Goal: Information Seeking & Learning: Learn about a topic

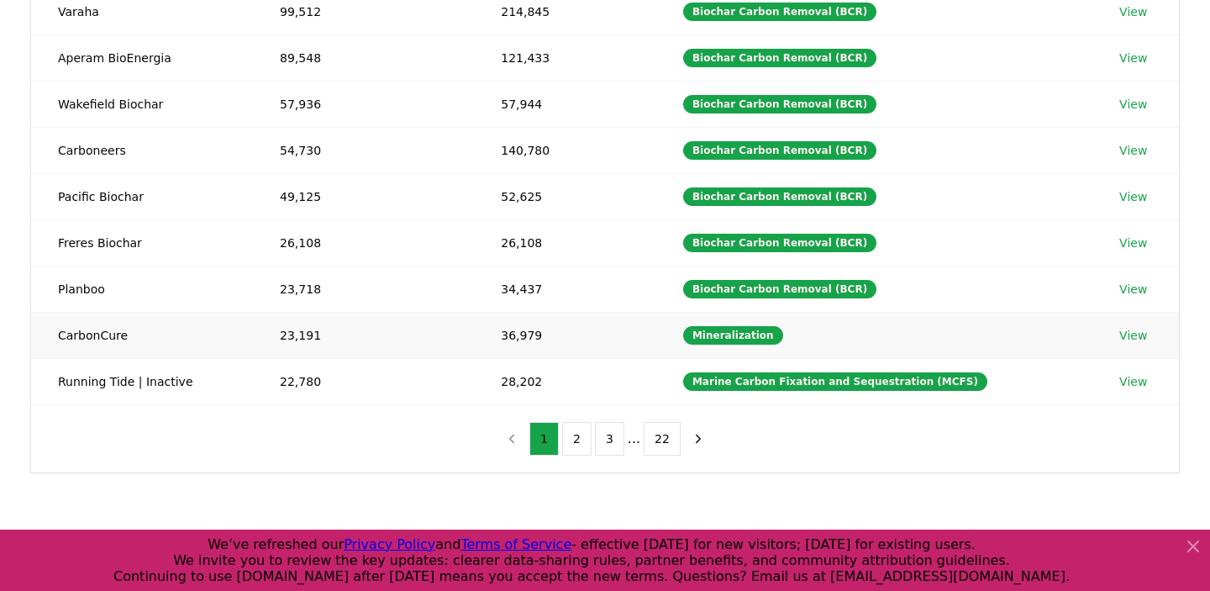
scroll to position [546, 0]
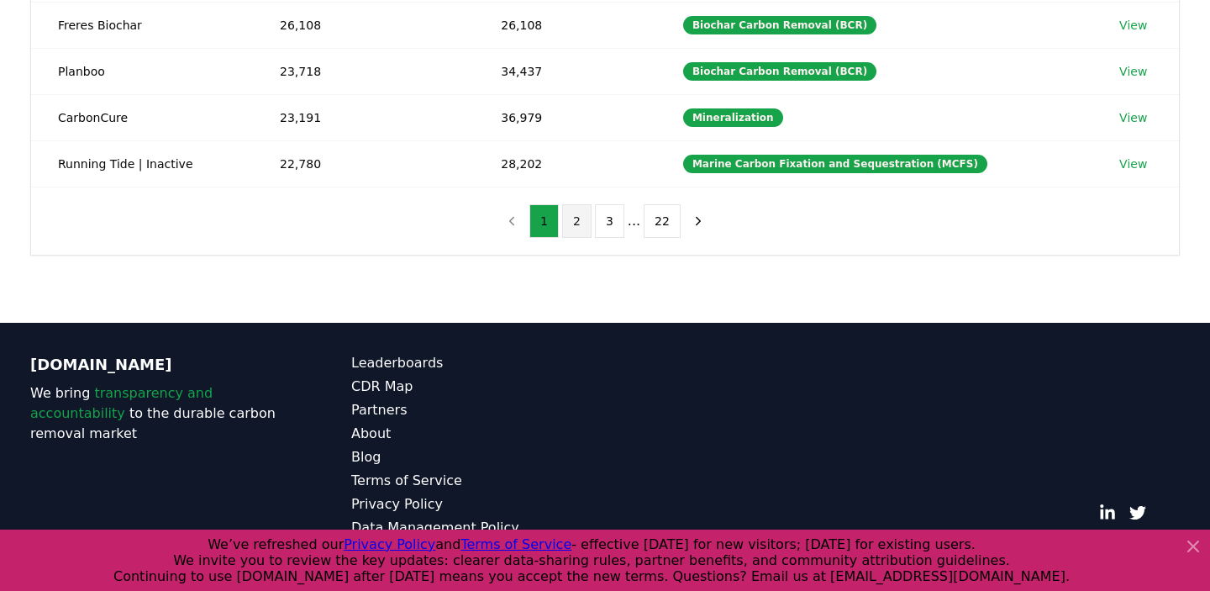
click at [585, 231] on button "2" at bounding box center [576, 221] width 29 height 34
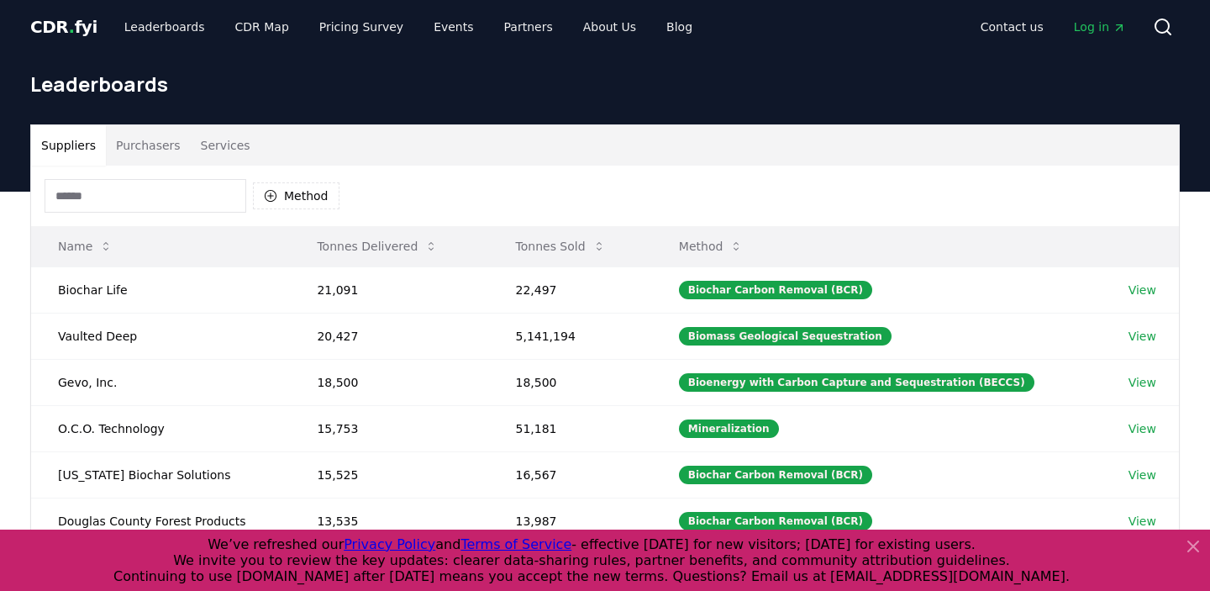
scroll to position [0, 0]
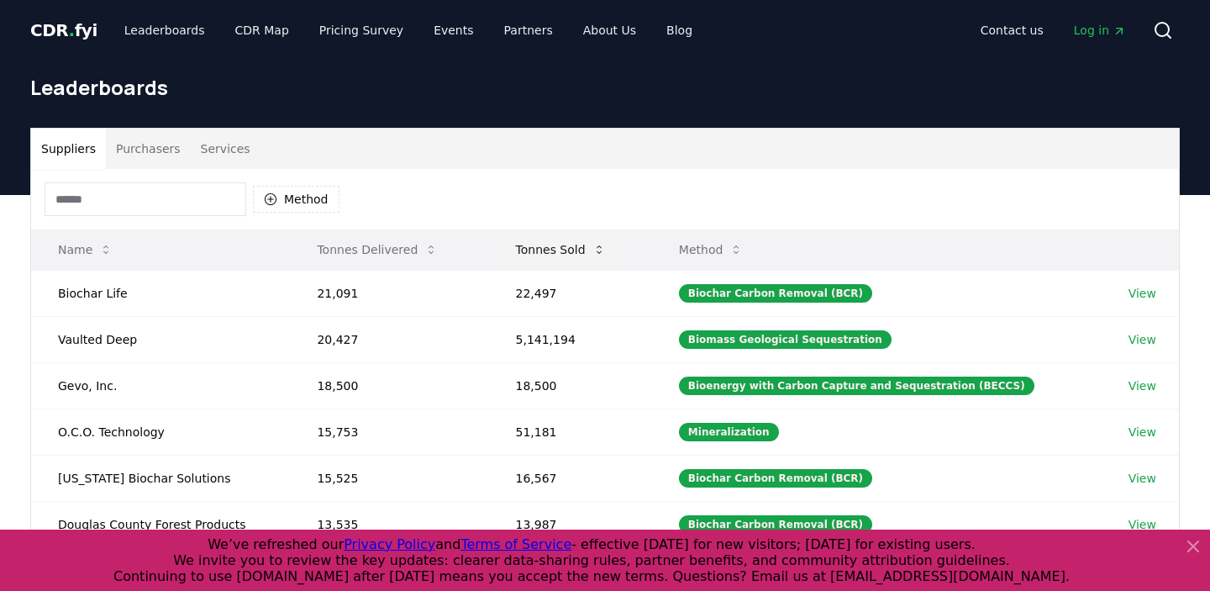
click at [548, 245] on button "Tonnes Sold" at bounding box center [561, 250] width 117 height 34
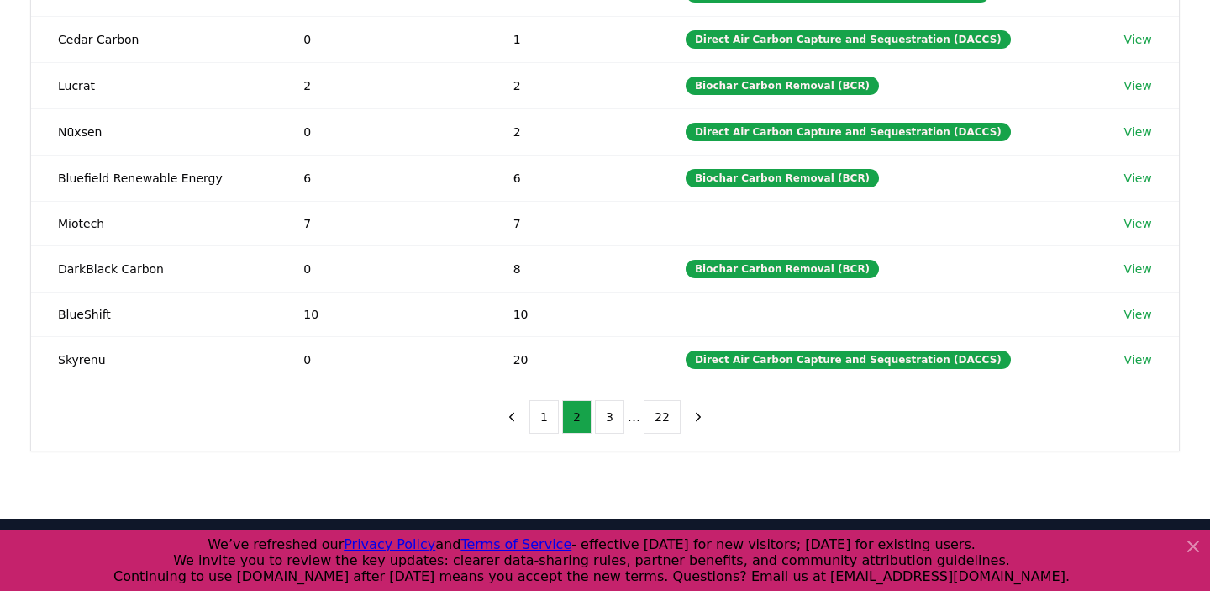
scroll to position [542, 0]
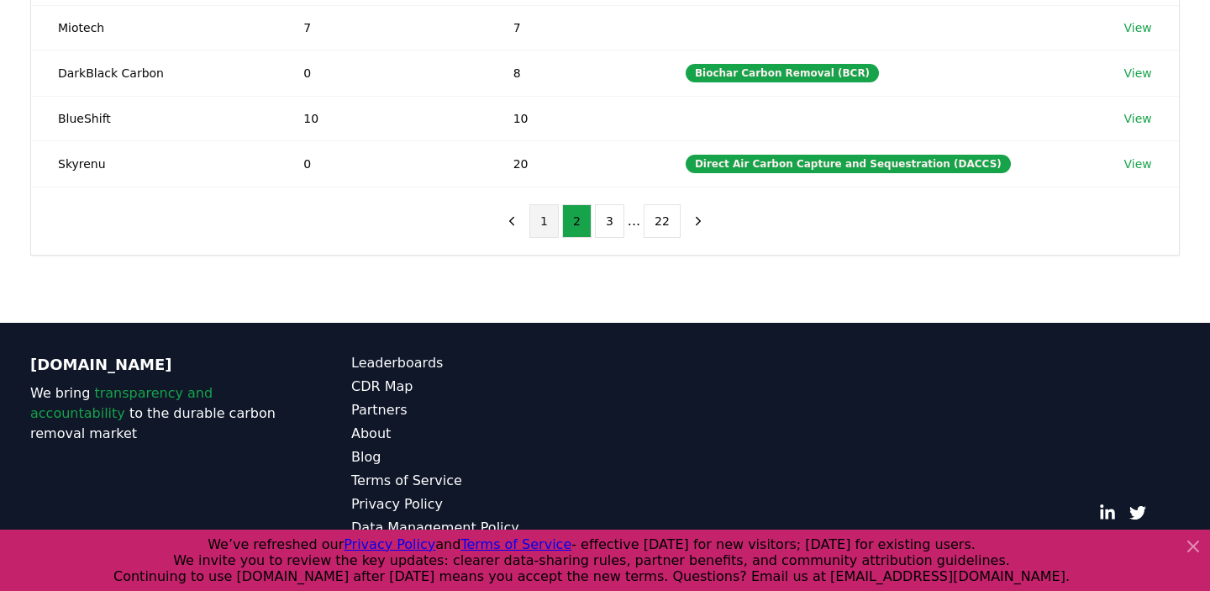
click at [536, 234] on button "1" at bounding box center [544, 221] width 29 height 34
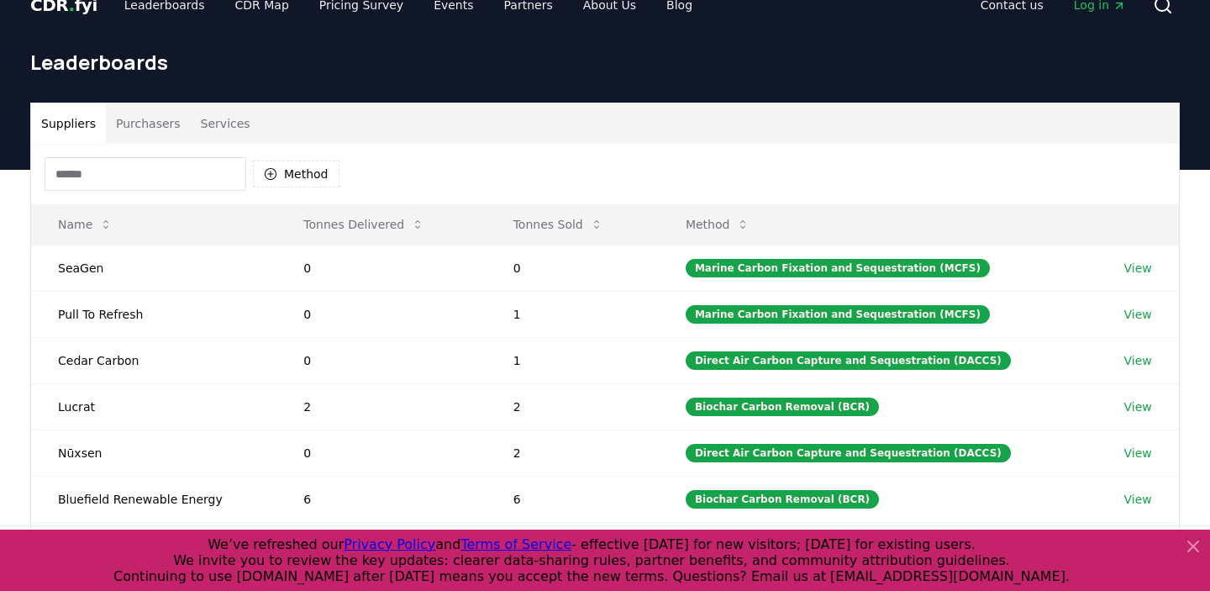
scroll to position [24, 0]
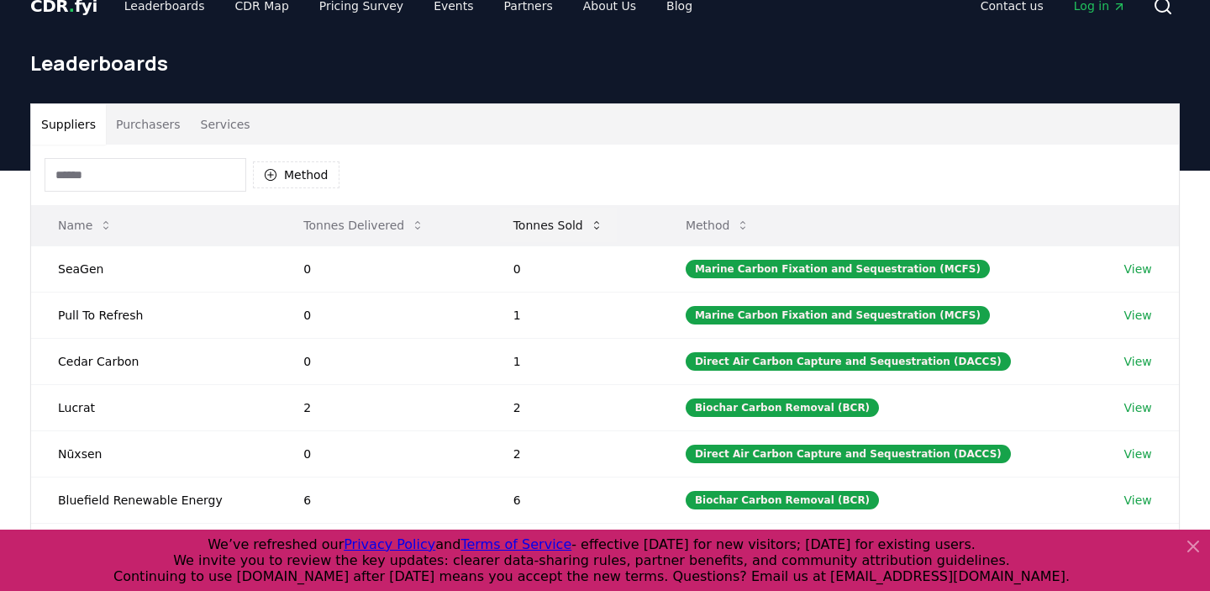
click at [511, 231] on button "Tonnes Sold" at bounding box center [558, 225] width 117 height 34
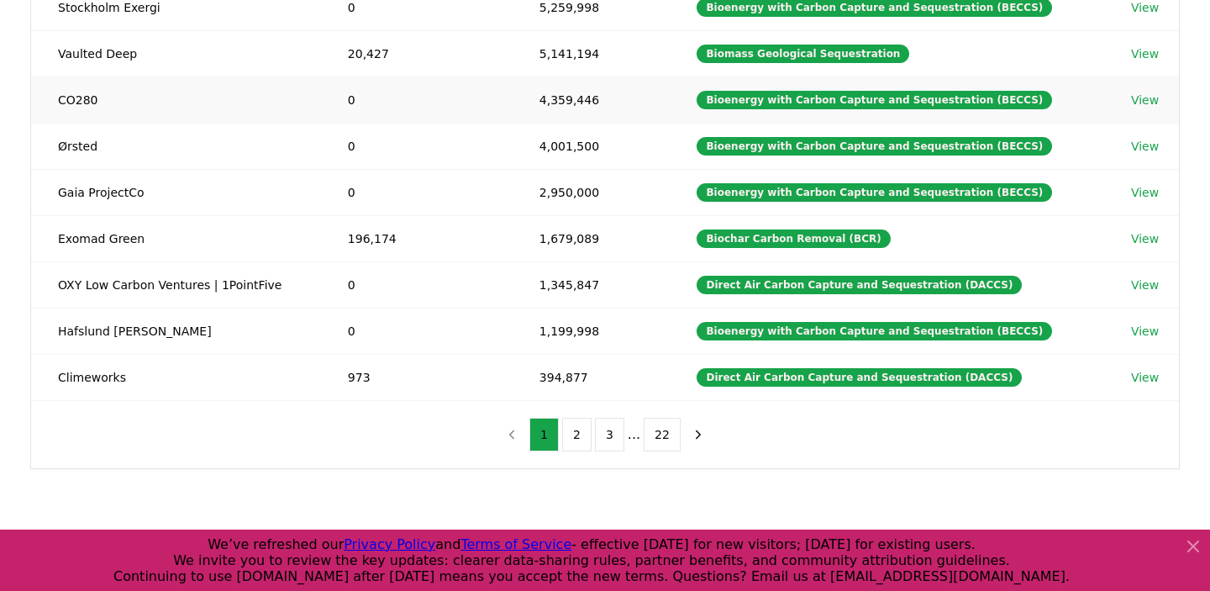
scroll to position [335, 0]
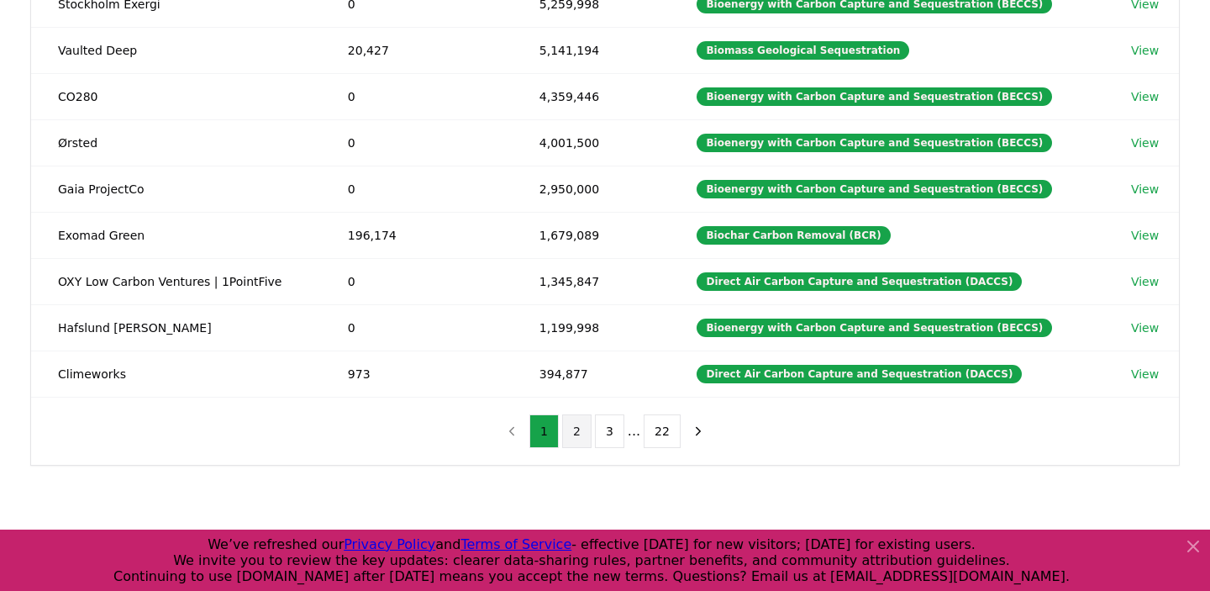
click at [573, 439] on button "2" at bounding box center [576, 431] width 29 height 34
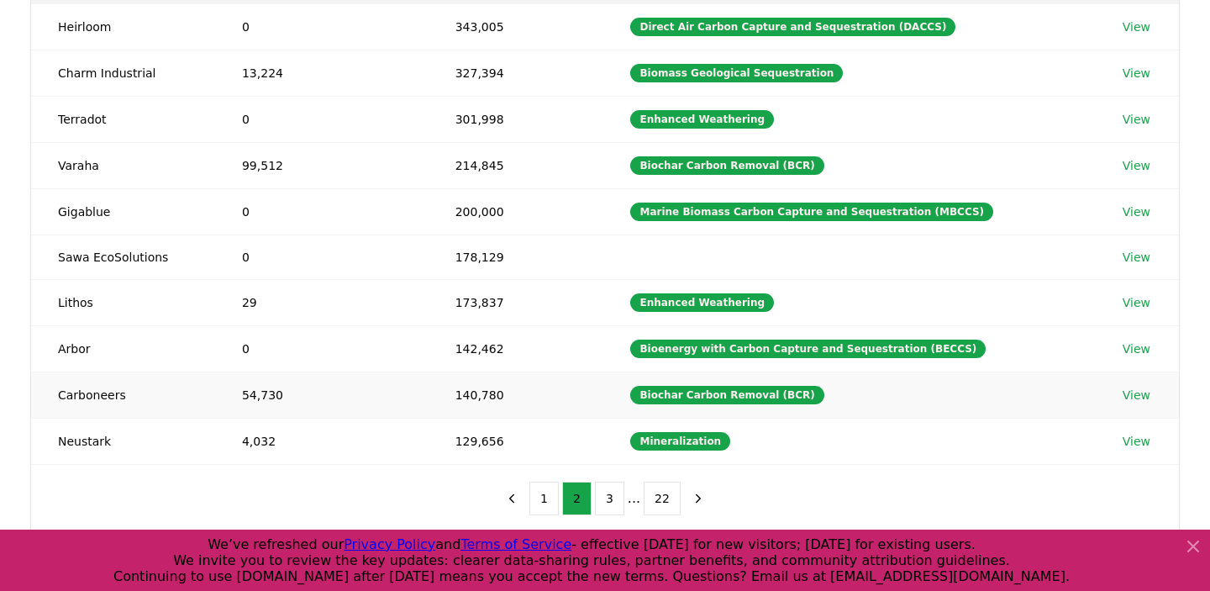
scroll to position [331, 0]
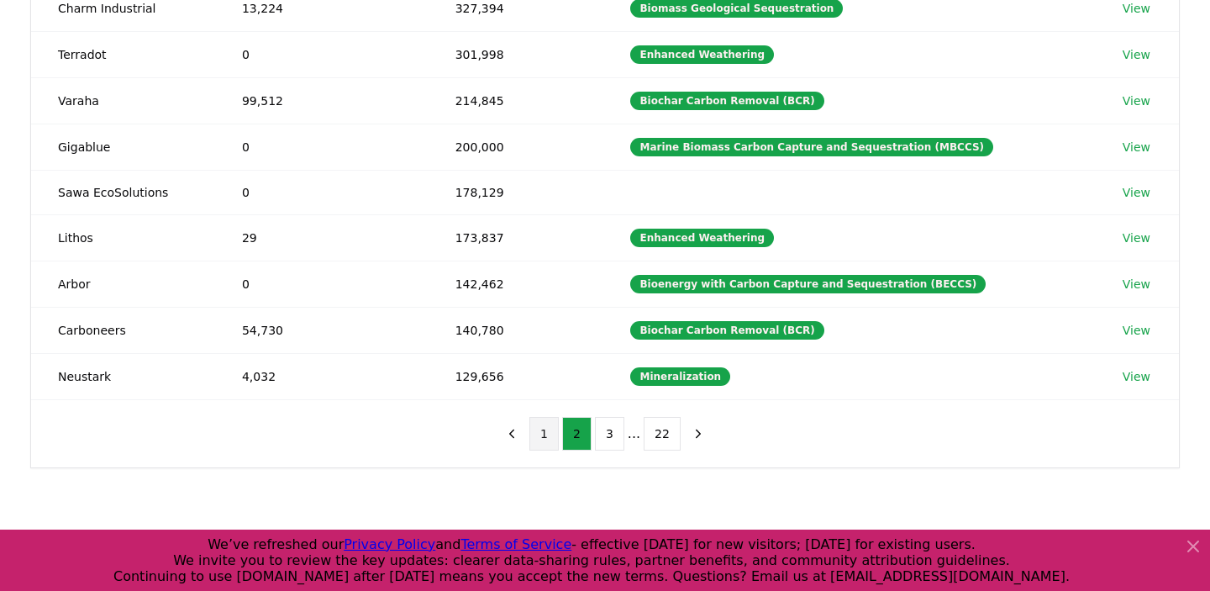
click at [545, 435] on button "1" at bounding box center [544, 434] width 29 height 34
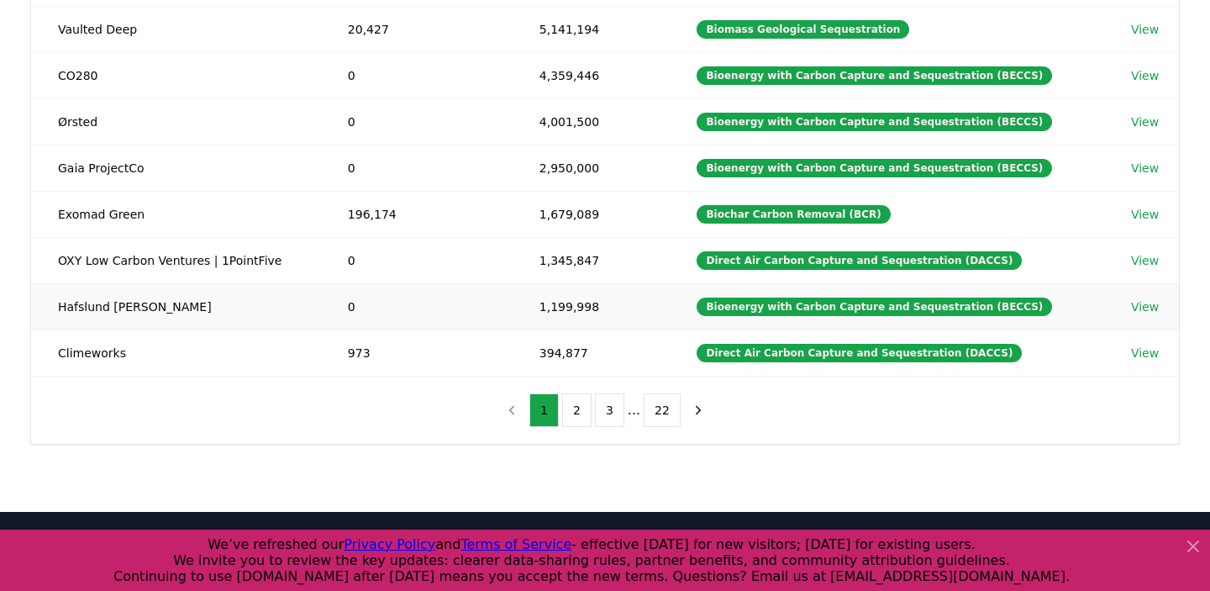
scroll to position [372, 0]
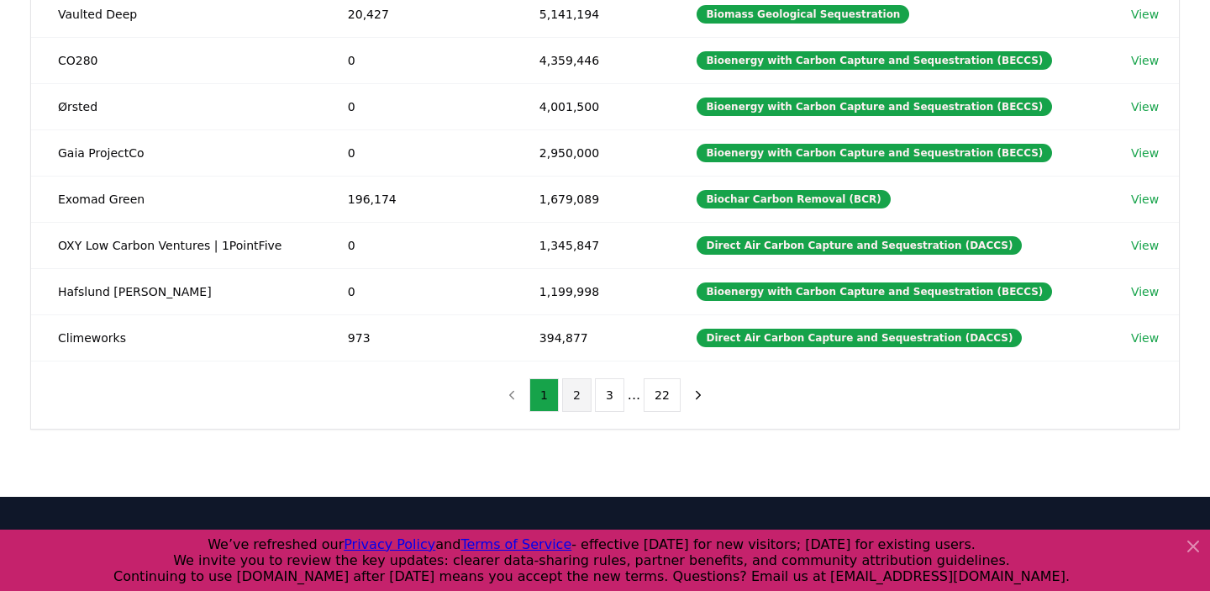
click at [581, 390] on button "2" at bounding box center [576, 395] width 29 height 34
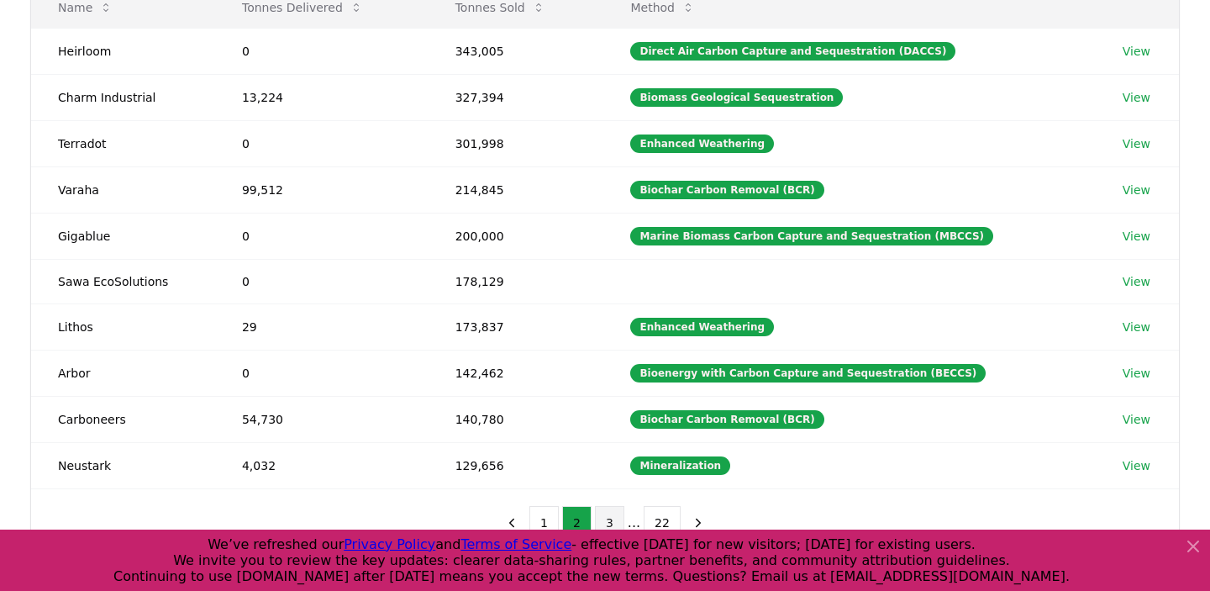
scroll to position [341, 0]
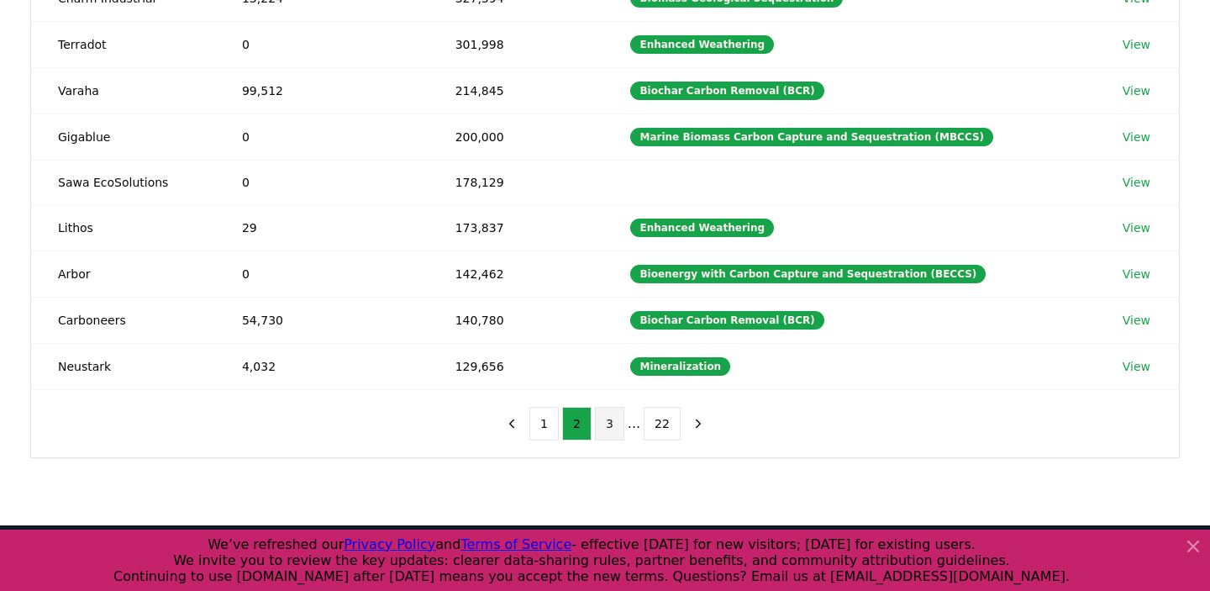
click at [606, 433] on button "3" at bounding box center [609, 424] width 29 height 34
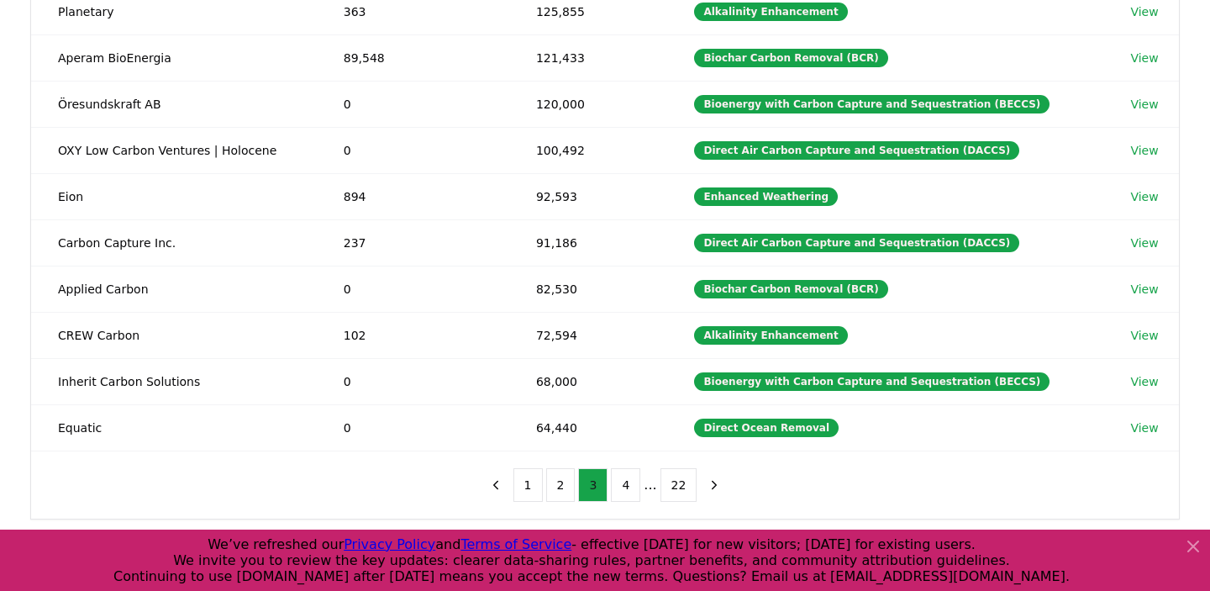
scroll to position [282, 0]
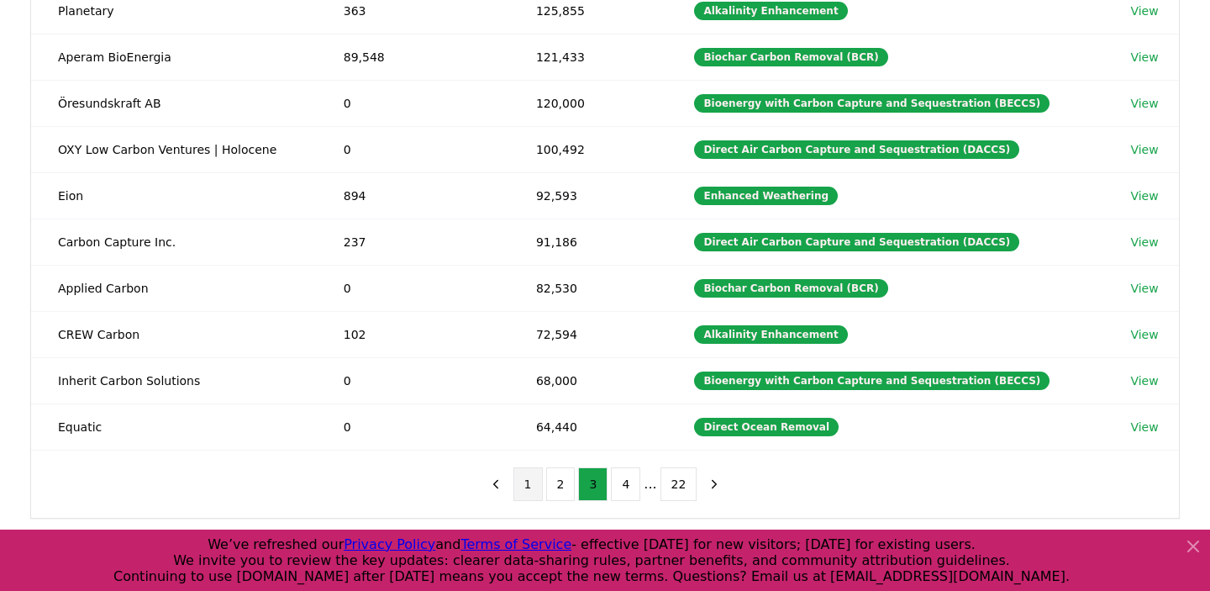
click at [527, 483] on button "1" at bounding box center [528, 484] width 29 height 34
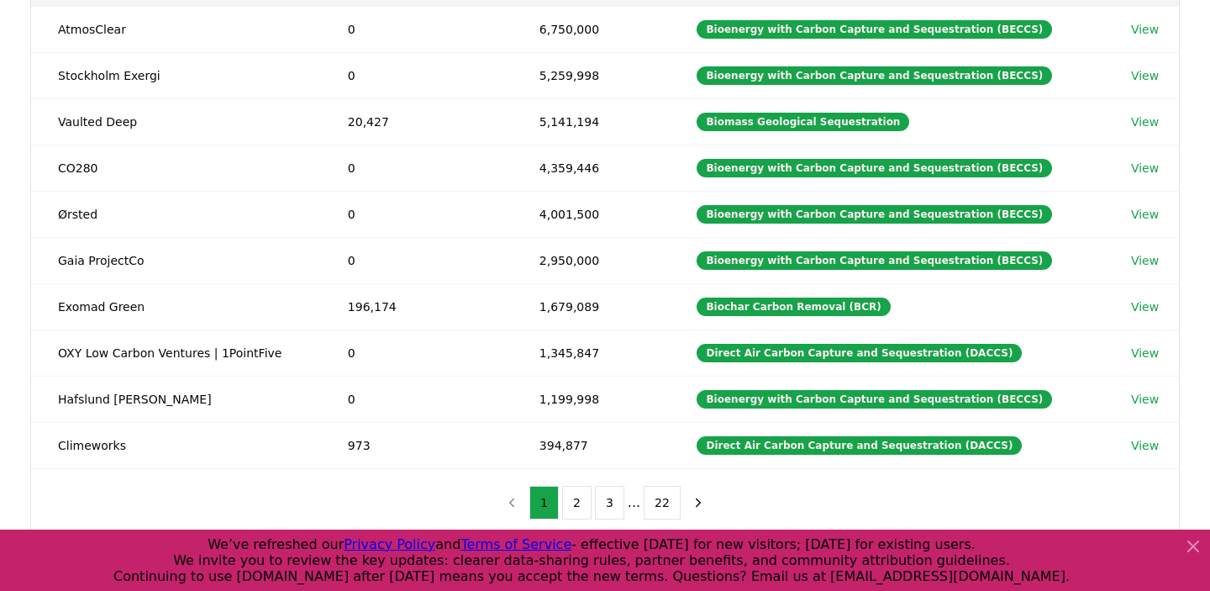
scroll to position [268, 0]
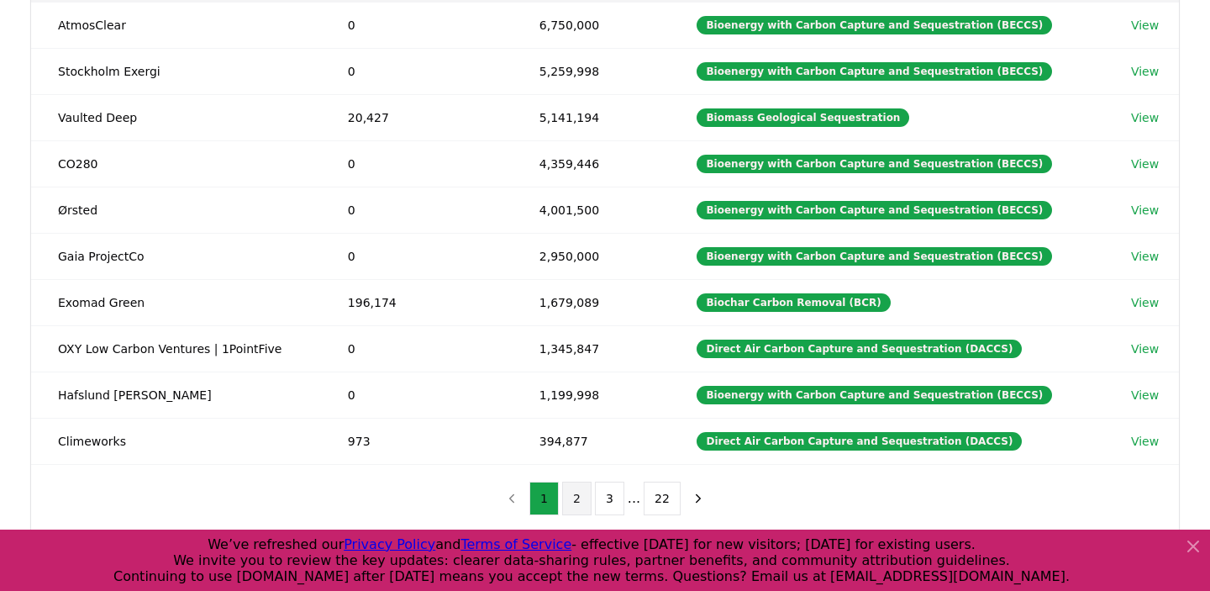
click at [579, 499] on button "2" at bounding box center [576, 499] width 29 height 34
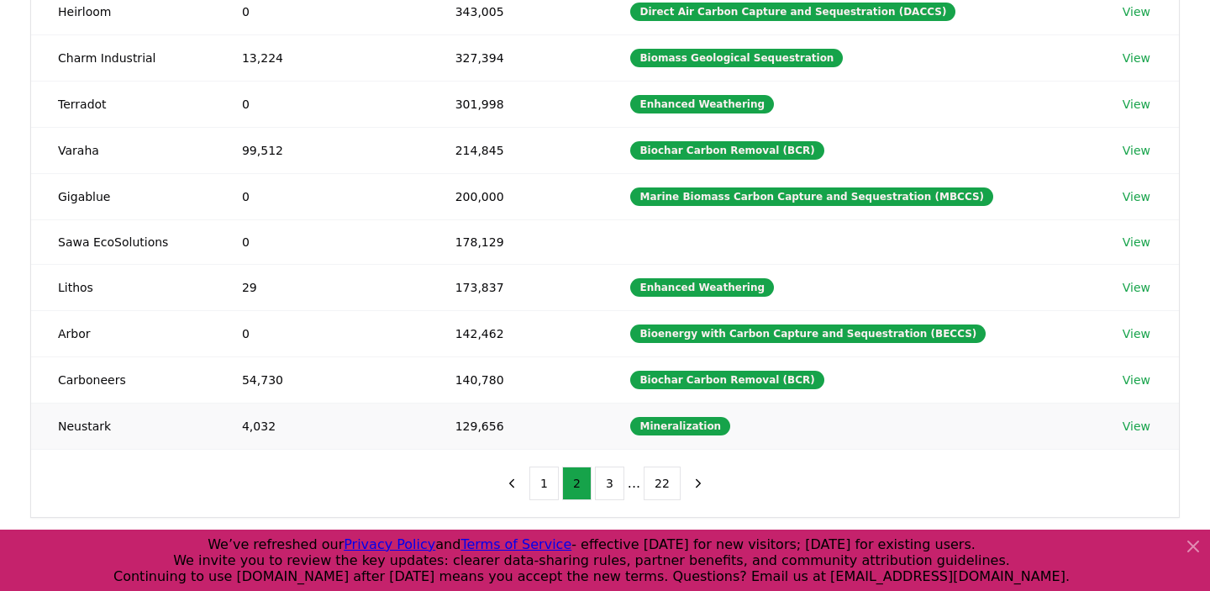
scroll to position [282, 0]
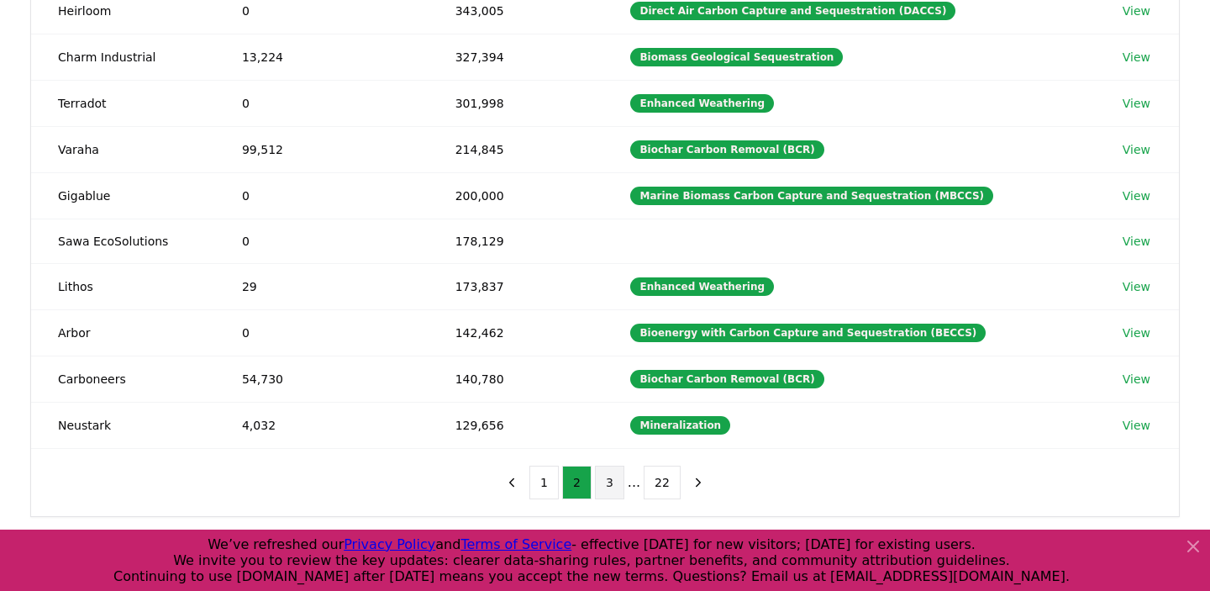
click at [609, 470] on button "3" at bounding box center [609, 483] width 29 height 34
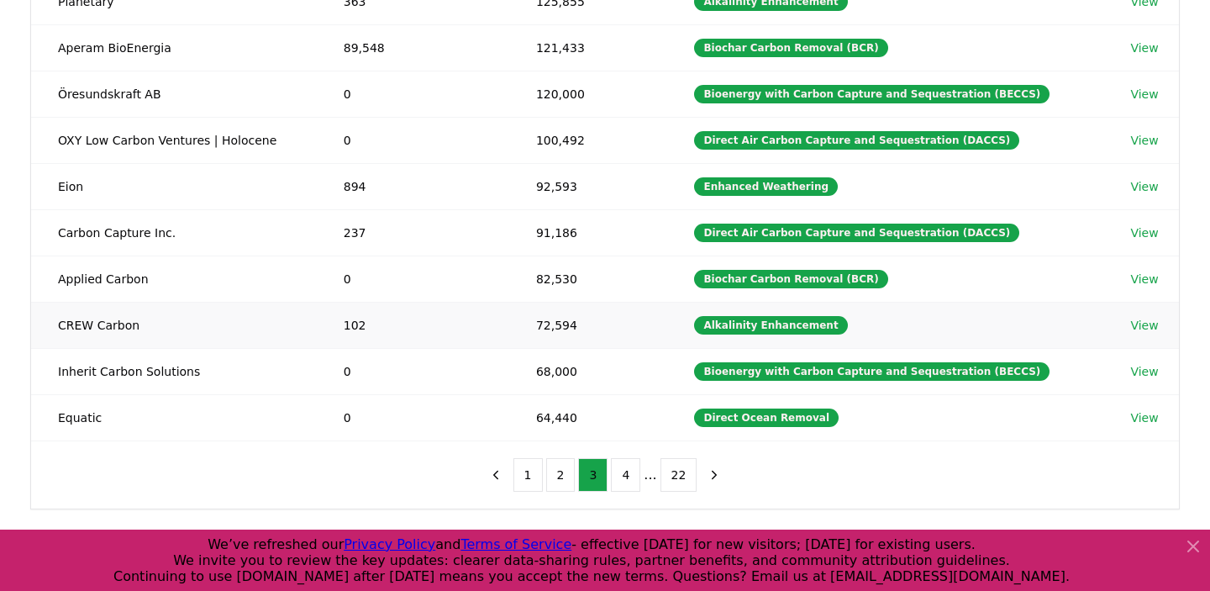
scroll to position [296, 0]
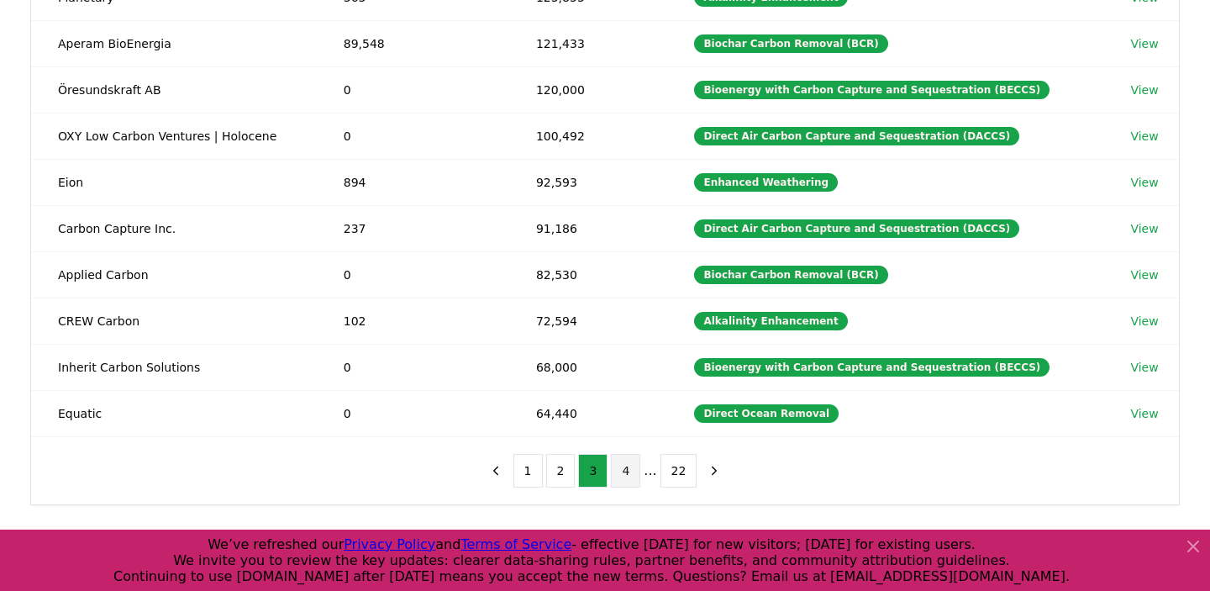
click at [624, 467] on button "4" at bounding box center [625, 471] width 29 height 34
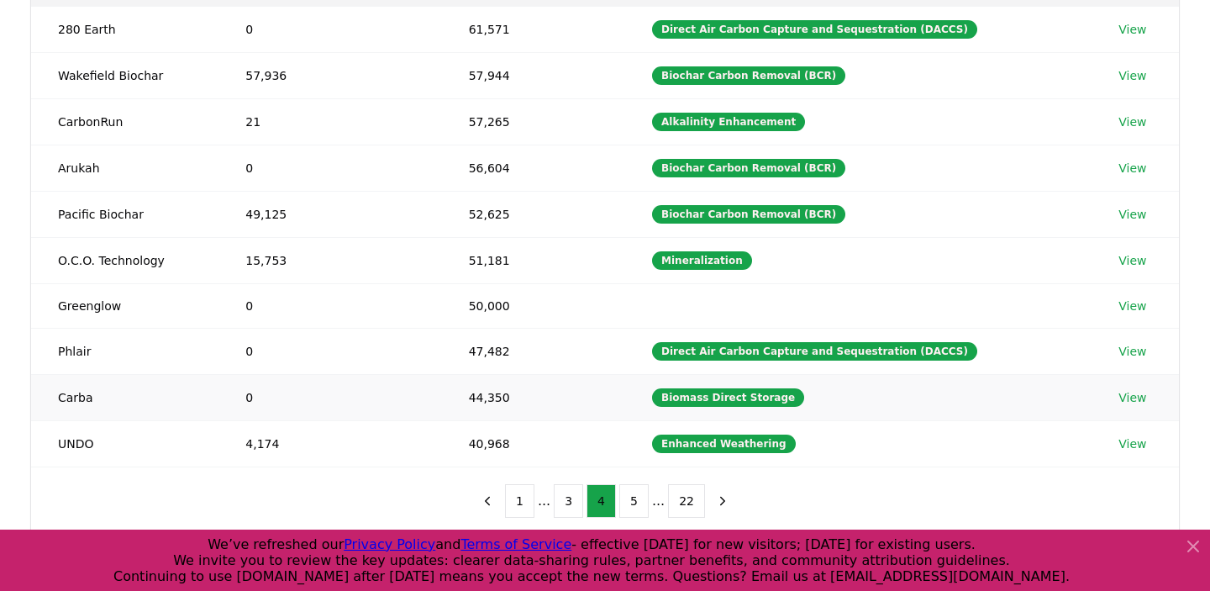
scroll to position [269, 0]
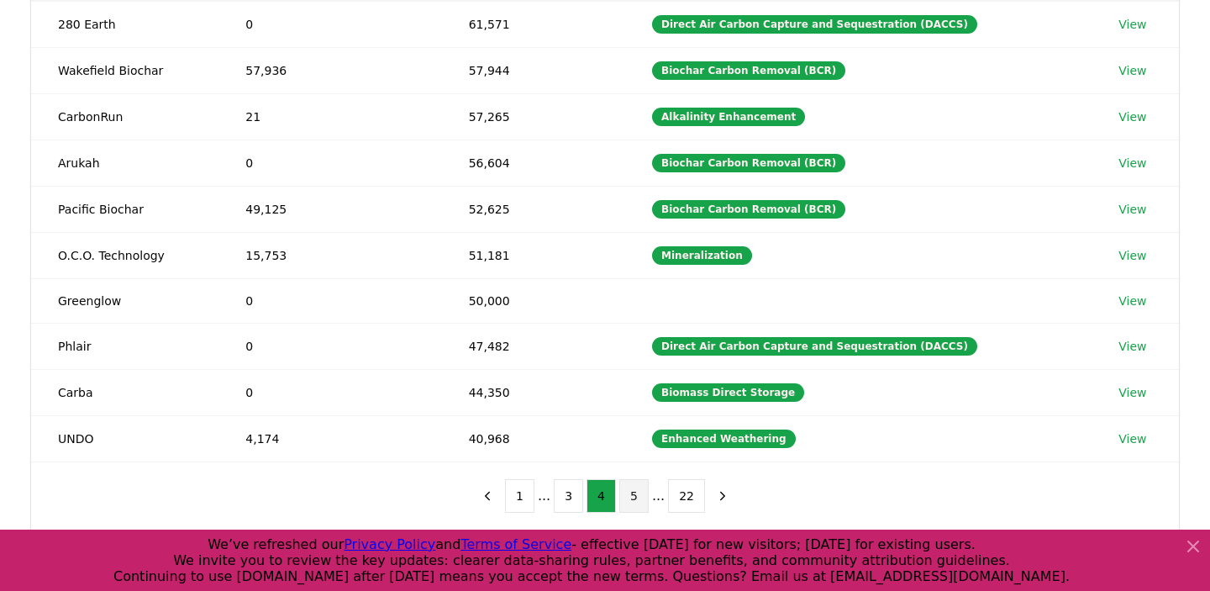
click at [632, 502] on button "5" at bounding box center [633, 496] width 29 height 34
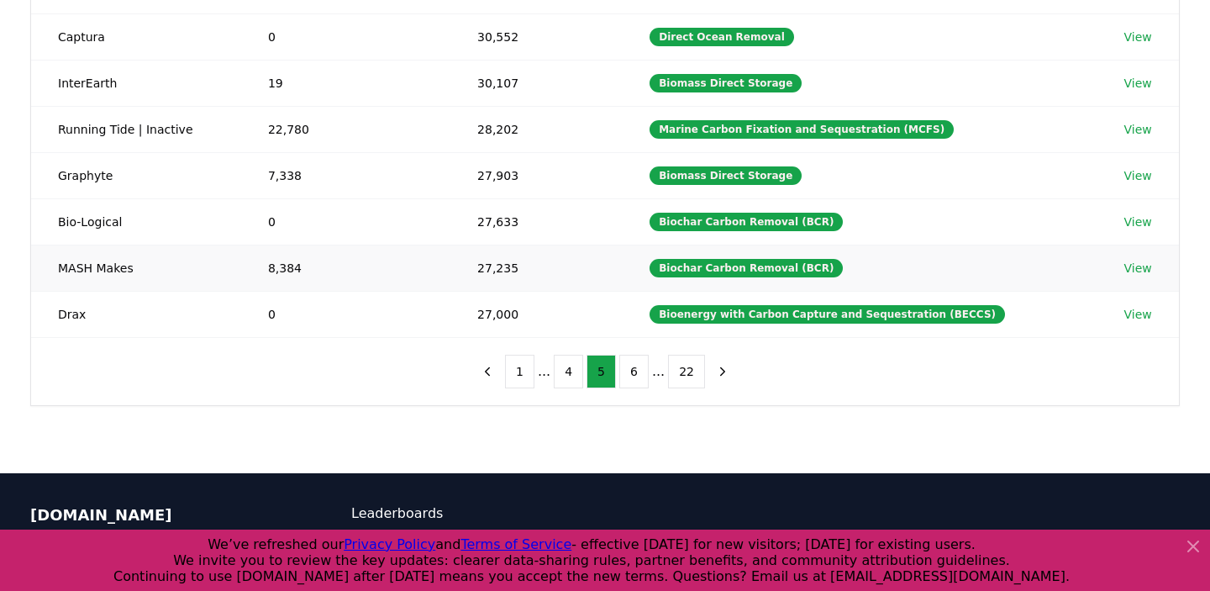
scroll to position [394, 0]
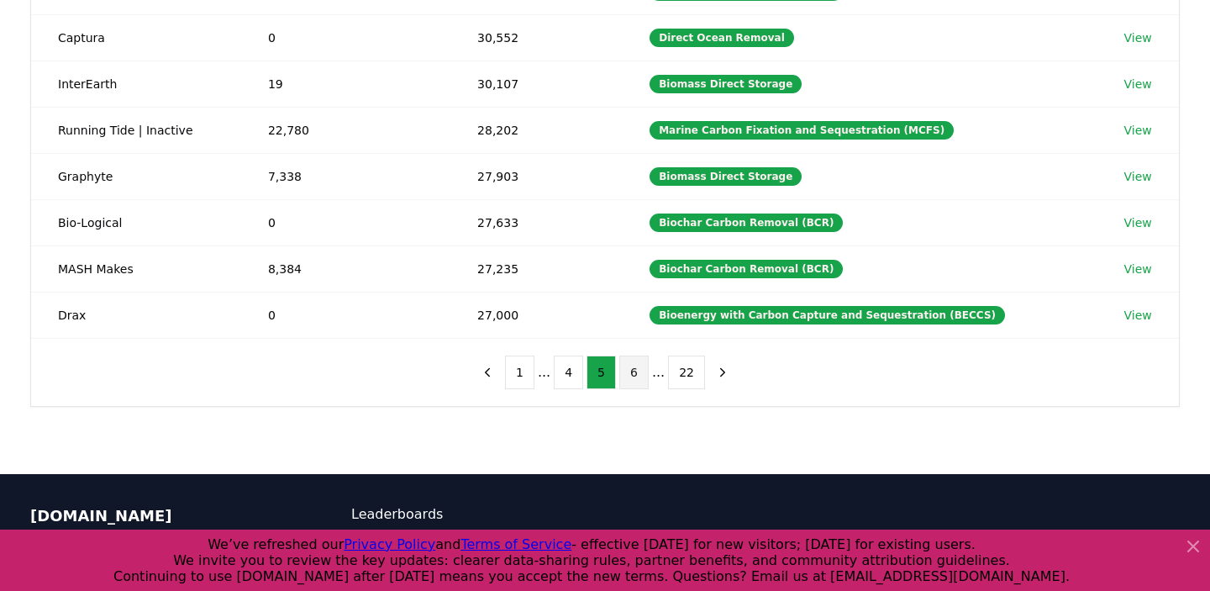
click at [637, 366] on button "6" at bounding box center [633, 373] width 29 height 34
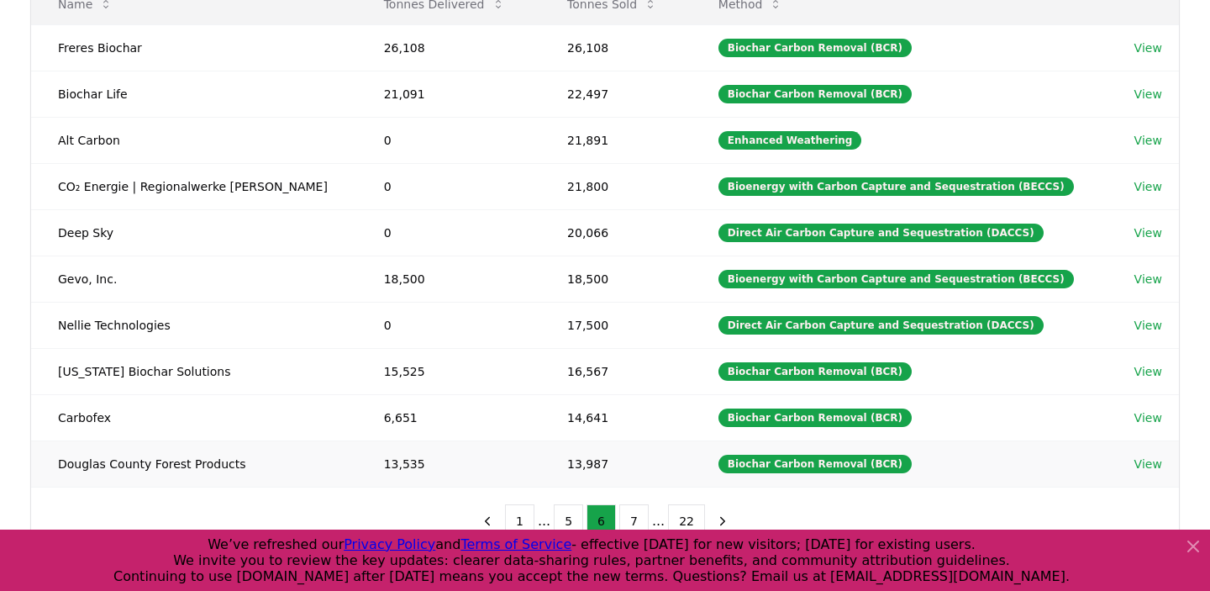
scroll to position [249, 0]
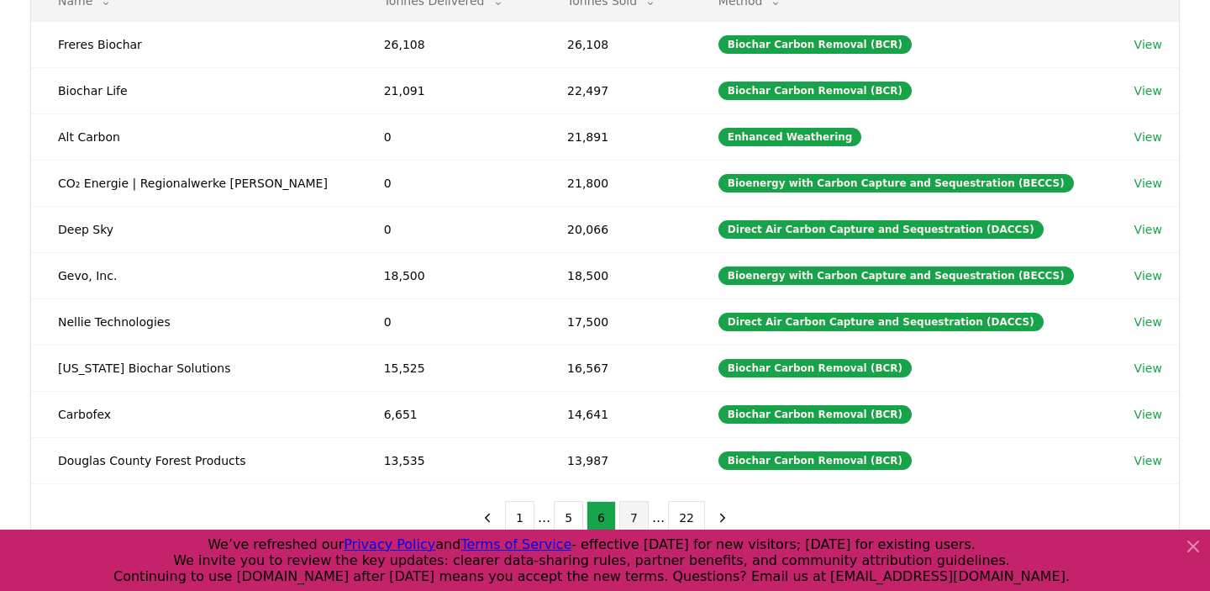
click at [635, 524] on button "7" at bounding box center [633, 518] width 29 height 34
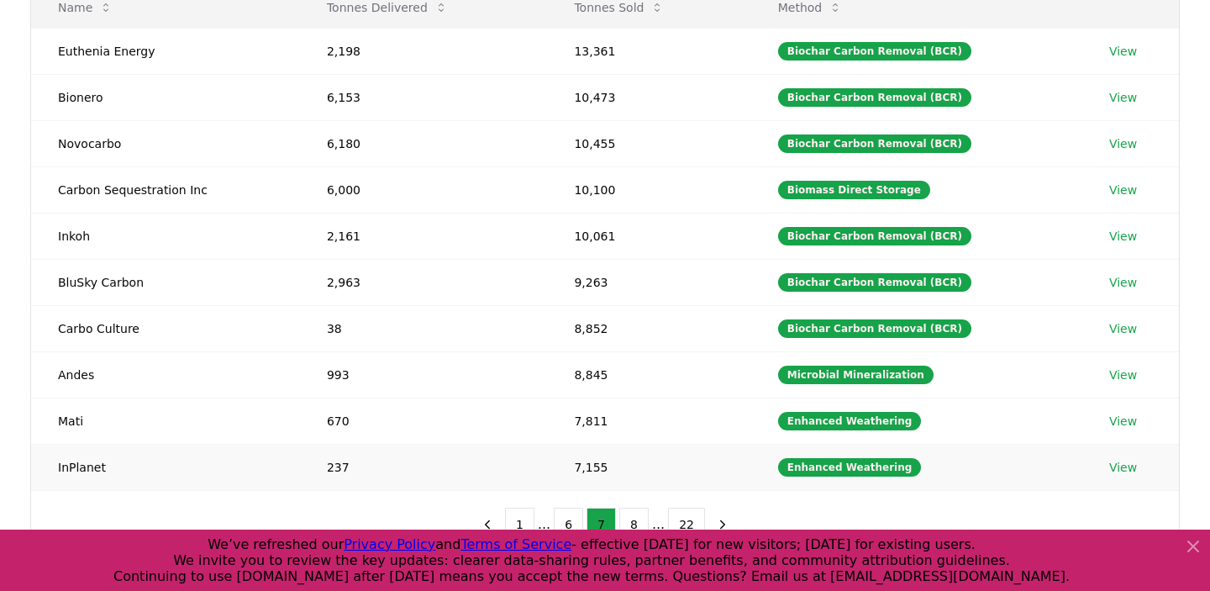
scroll to position [278, 0]
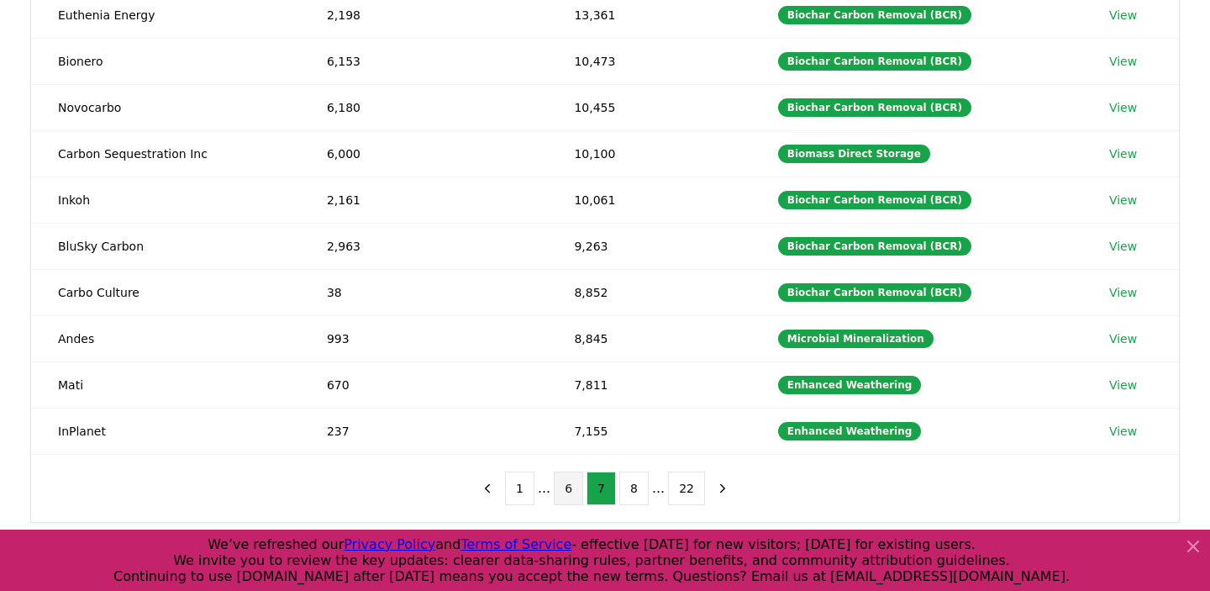
click at [562, 500] on button "6" at bounding box center [568, 489] width 29 height 34
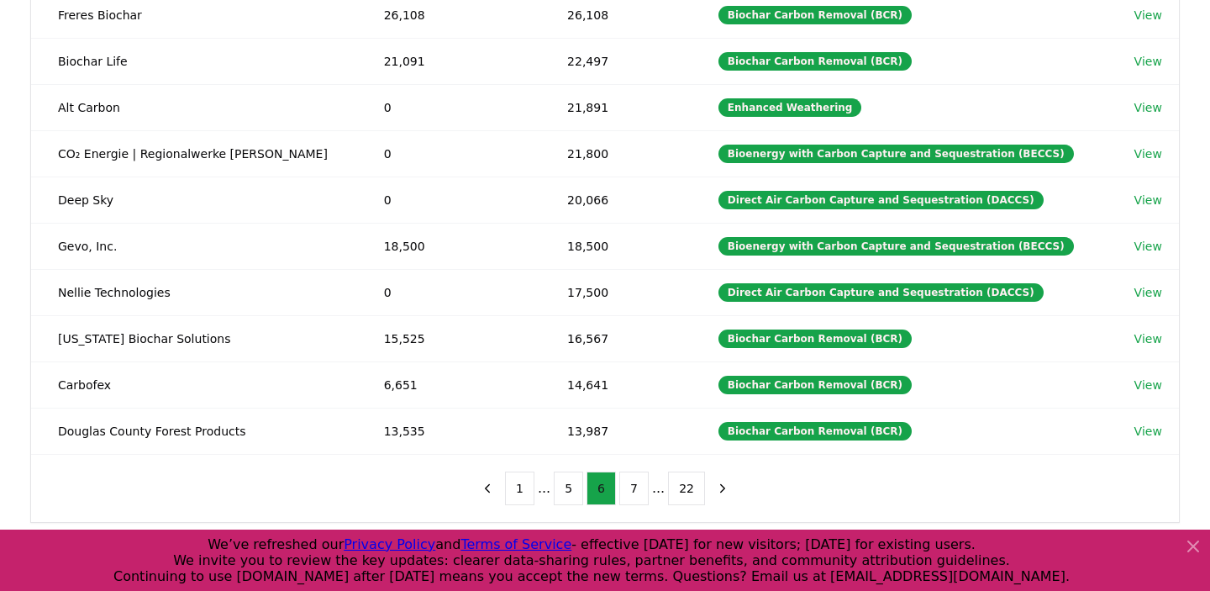
click at [562, 500] on button "5" at bounding box center [568, 489] width 29 height 34
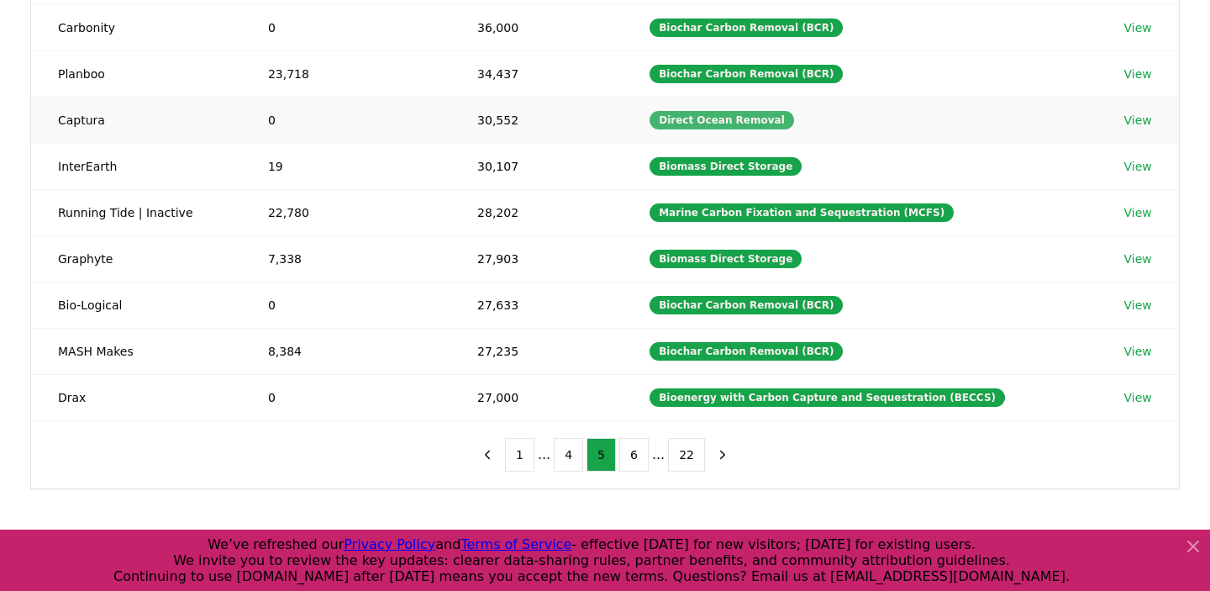
scroll to position [0, 0]
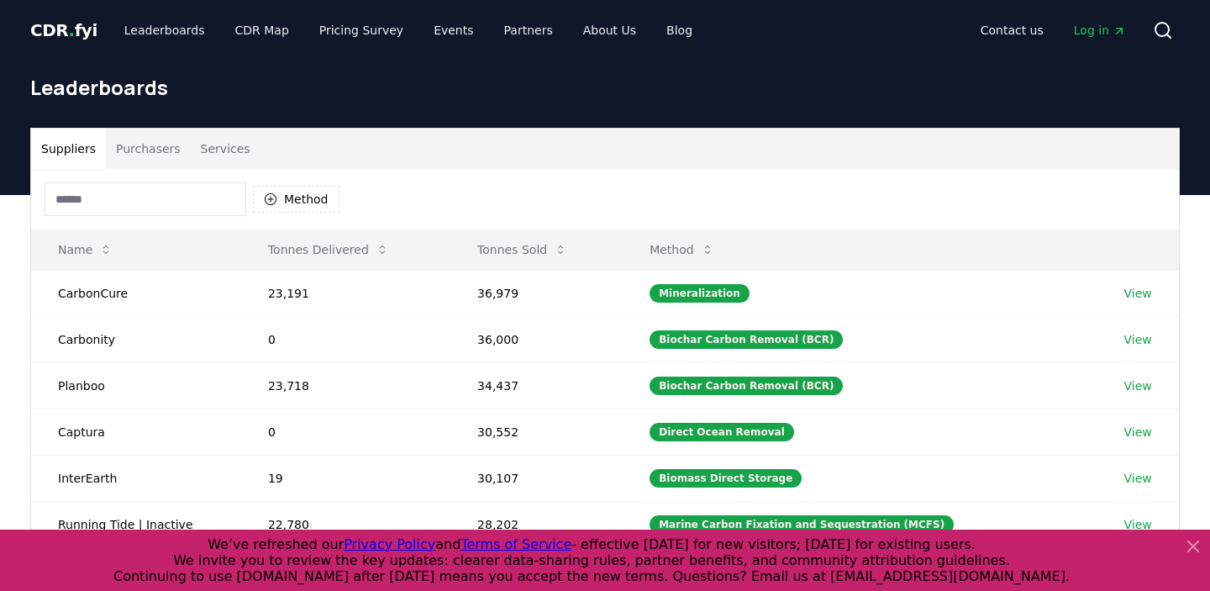
click at [176, 203] on input at bounding box center [146, 199] width 202 height 34
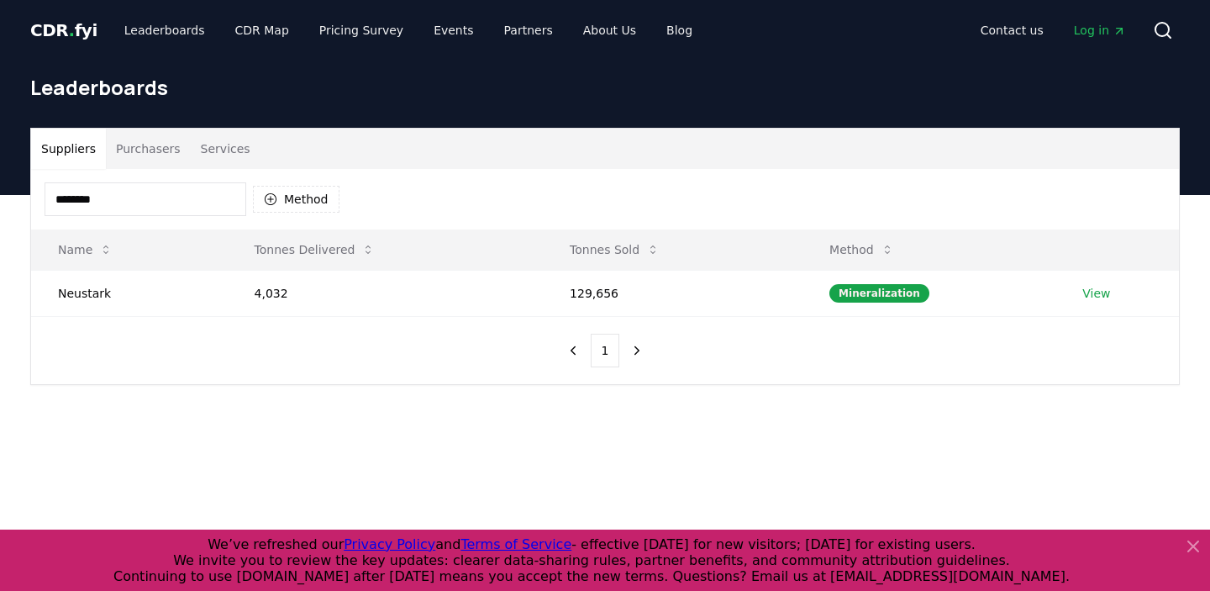
click at [76, 188] on input "********" at bounding box center [146, 199] width 202 height 34
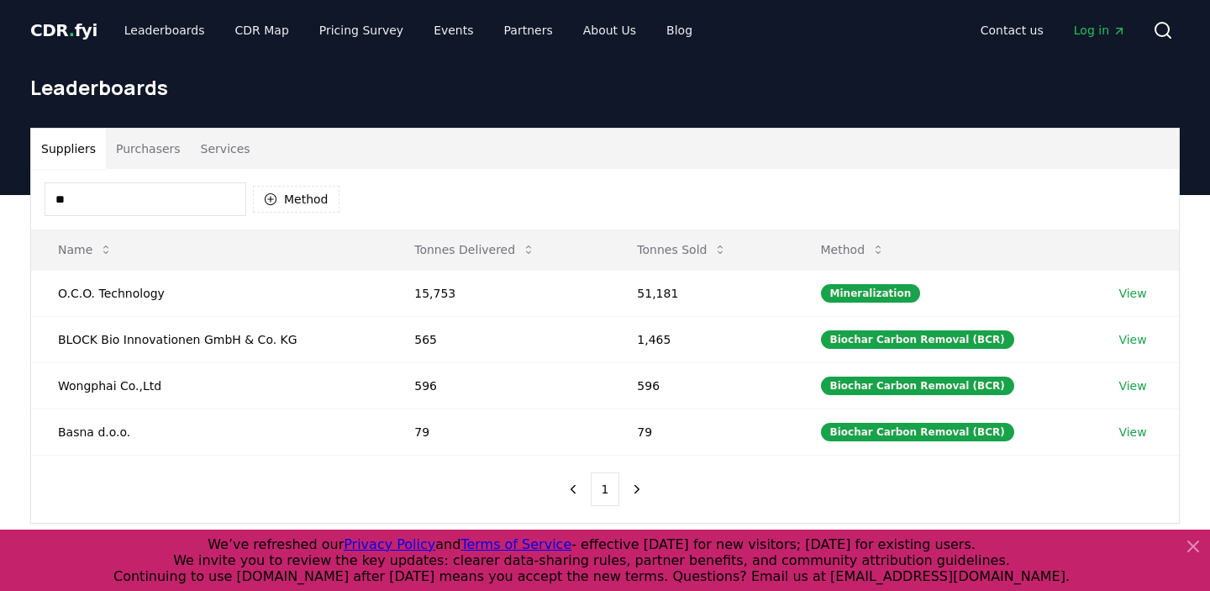
type input "*"
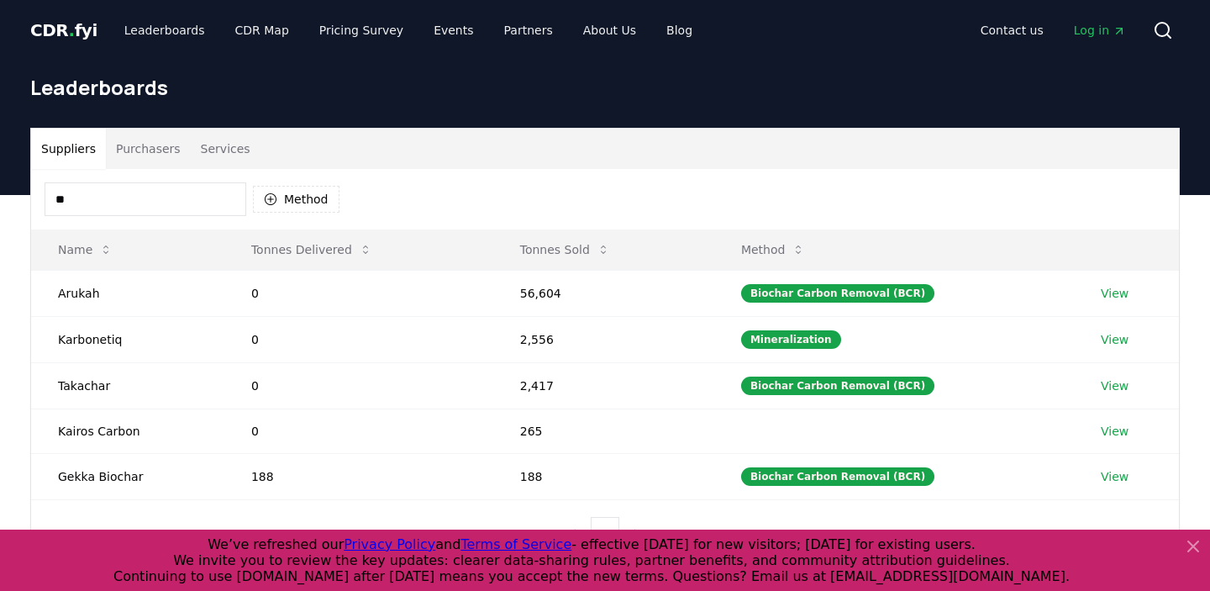
type input "*"
